Goal: Obtain resource: Download file/media

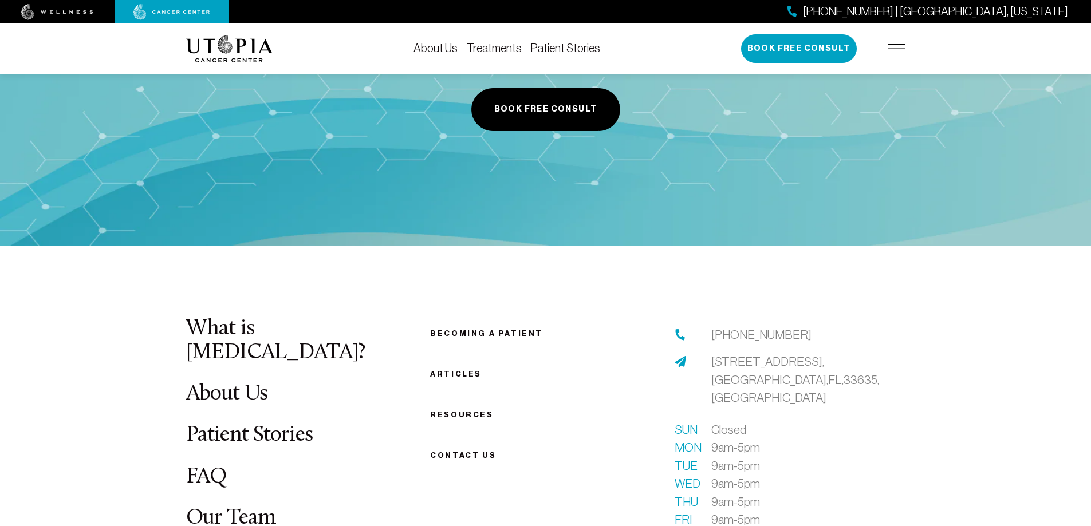
scroll to position [4294, 0]
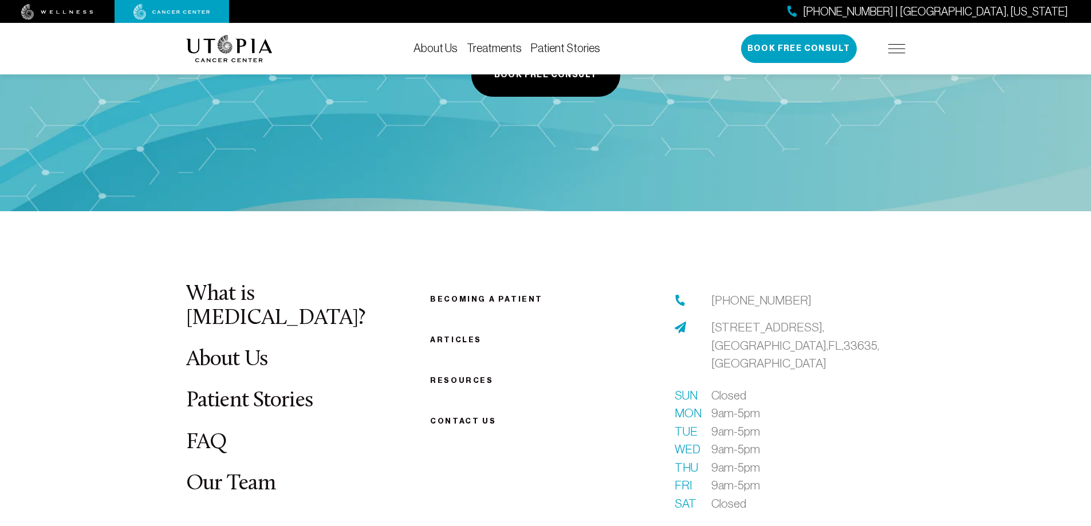
click at [449, 335] on link "Articles" at bounding box center [456, 339] width 52 height 9
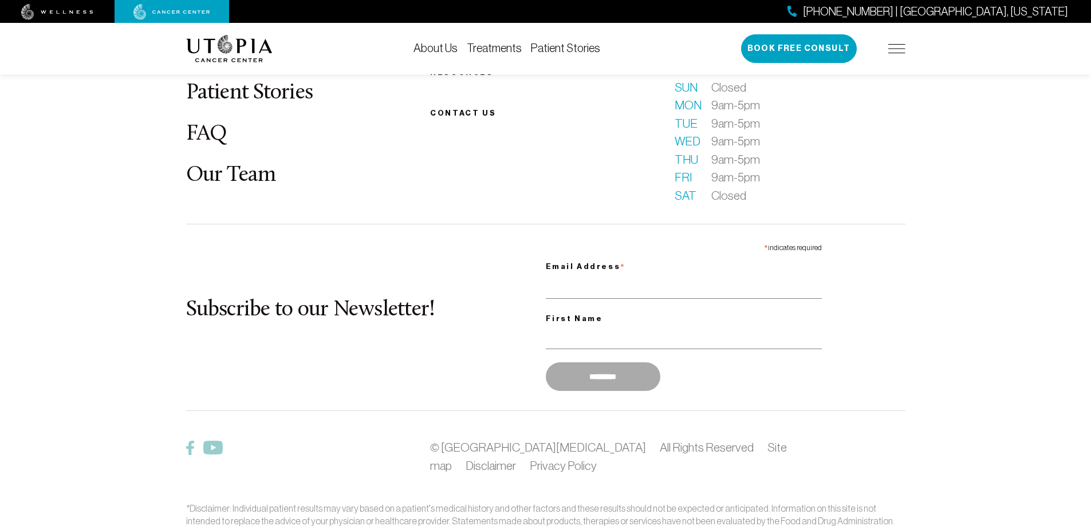
scroll to position [1287, 0]
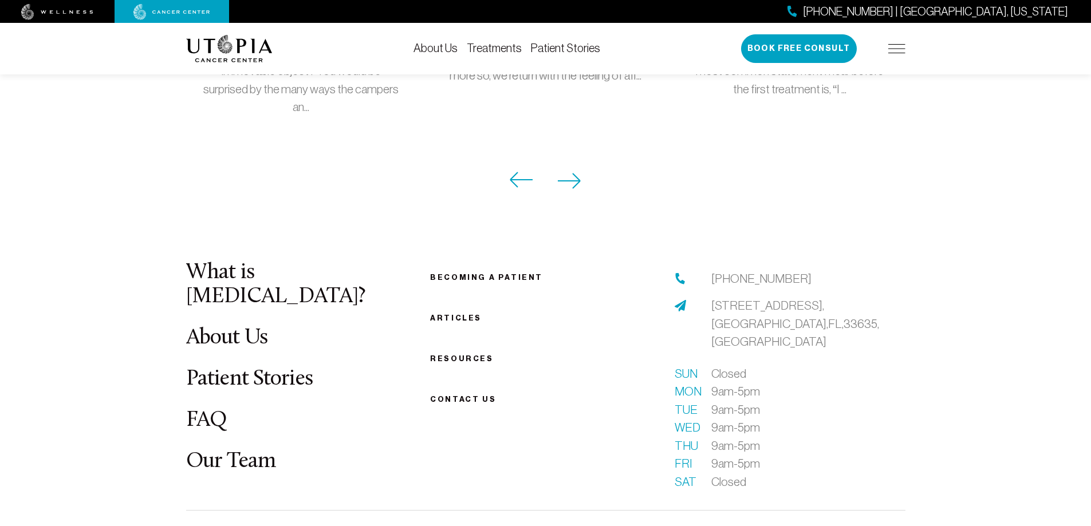
click at [456, 354] on link "Resources" at bounding box center [461, 358] width 63 height 9
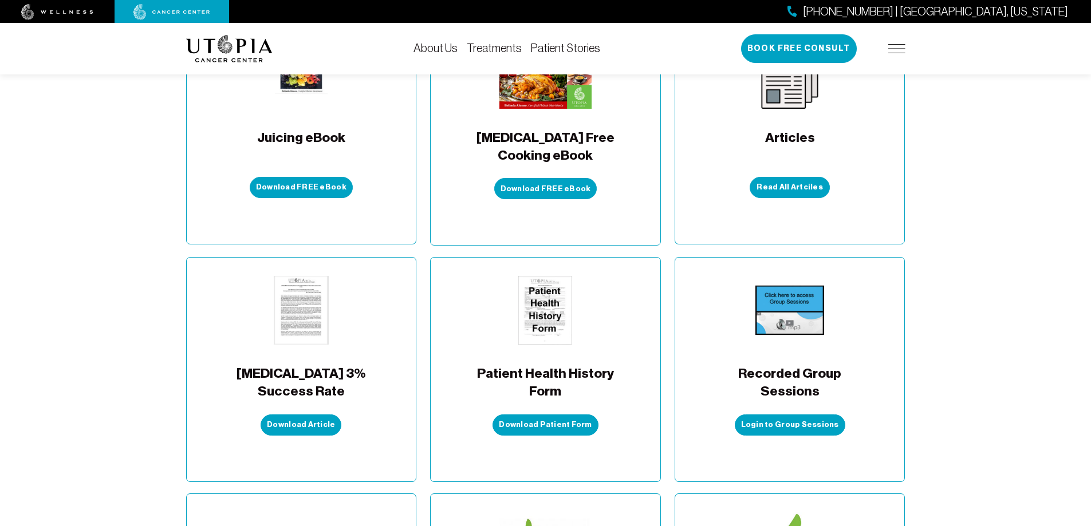
scroll to position [401, 0]
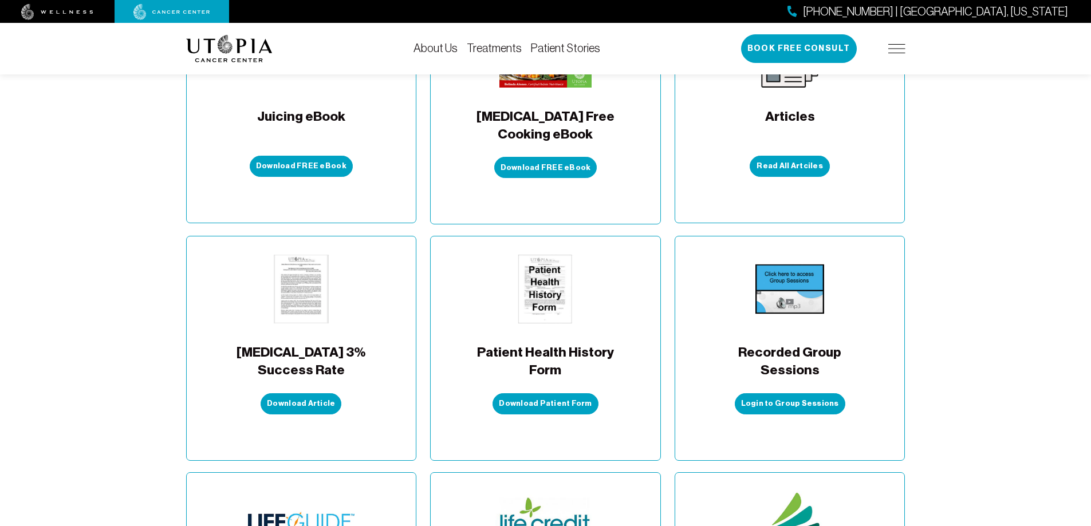
click at [297, 255] on img at bounding box center [301, 289] width 69 height 69
click at [307, 393] on link "Download Article" at bounding box center [300, 403] width 81 height 21
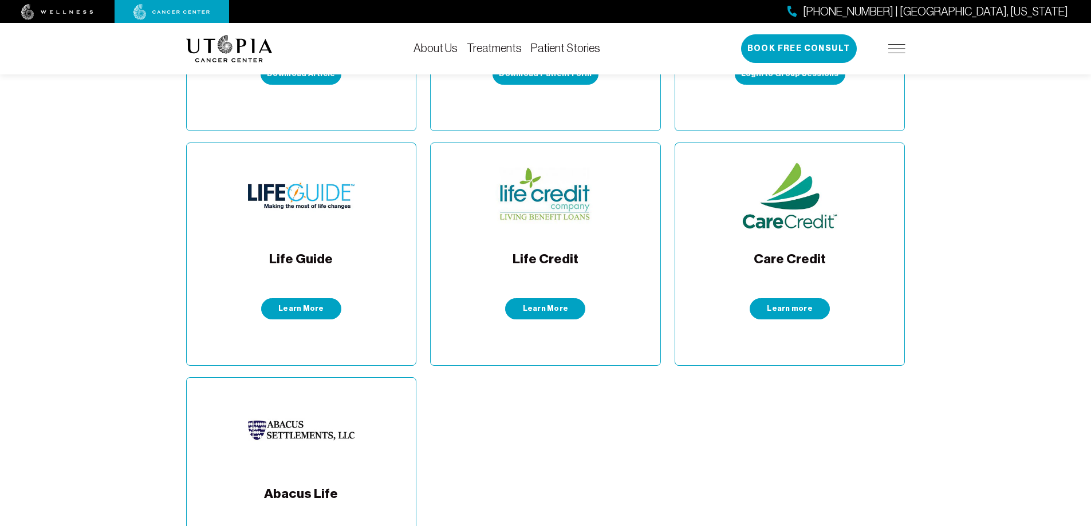
scroll to position [744, 0]
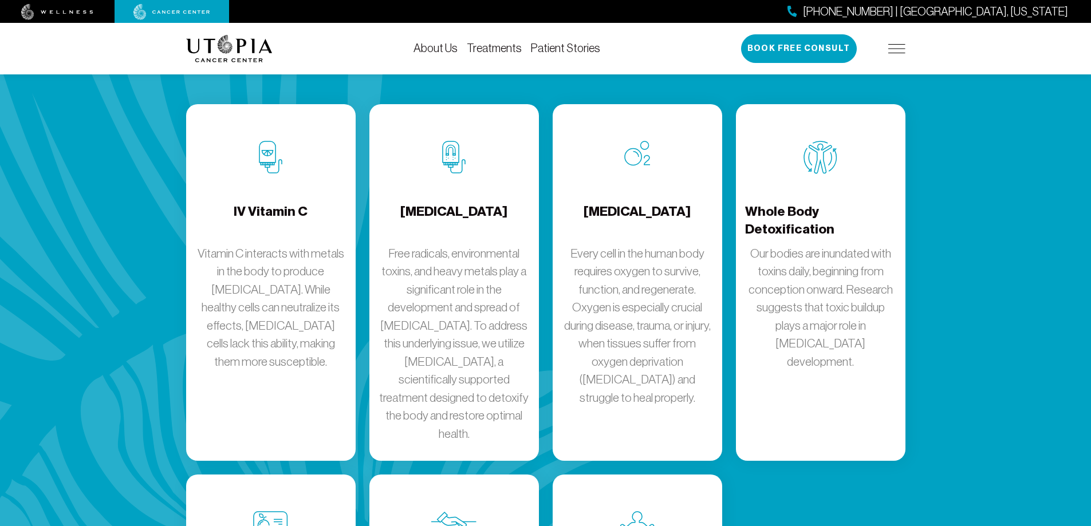
scroll to position [1573, 0]
